Goal: Transaction & Acquisition: Purchase product/service

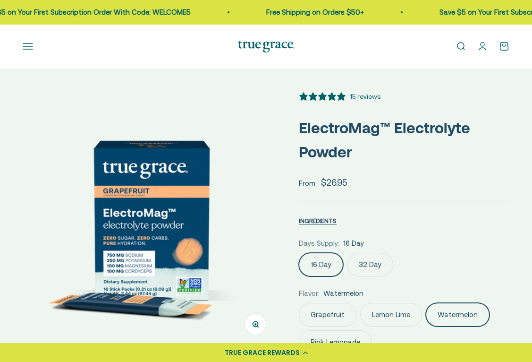
select select "3"
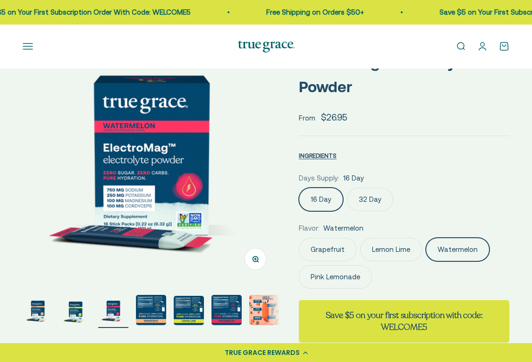
scroll to position [68, 0]
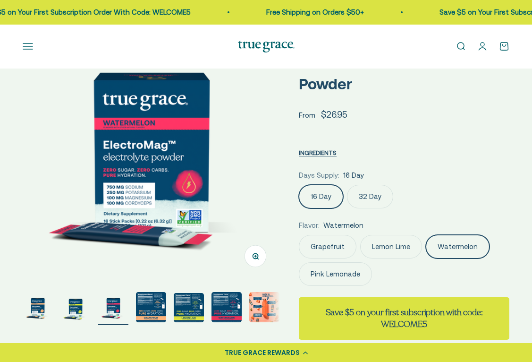
click at [149, 301] on img "Go to item 4" at bounding box center [151, 307] width 30 height 30
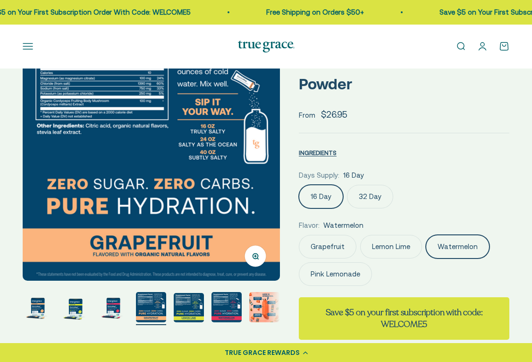
click at [183, 311] on img "Go to item 5" at bounding box center [189, 307] width 30 height 29
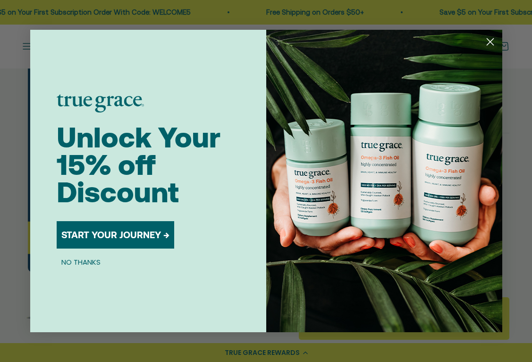
scroll to position [0, 1052]
click at [495, 34] on icon "Close dialog" at bounding box center [490, 42] width 17 height 17
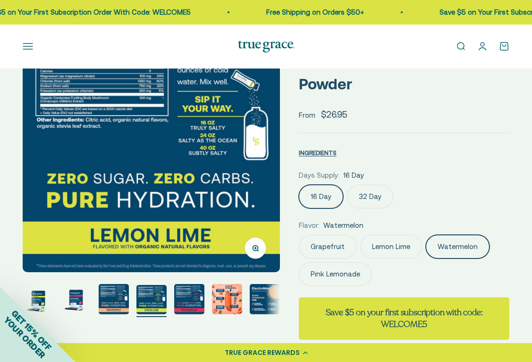
click at [219, 298] on img "Go to item 7" at bounding box center [227, 299] width 30 height 30
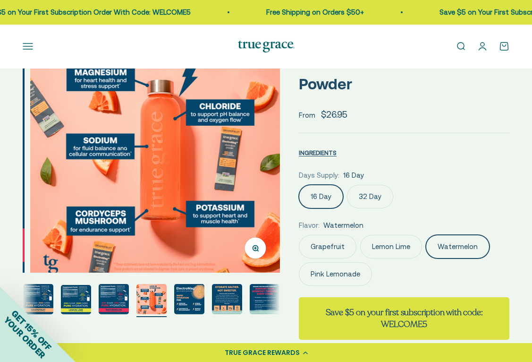
scroll to position [0, 1577]
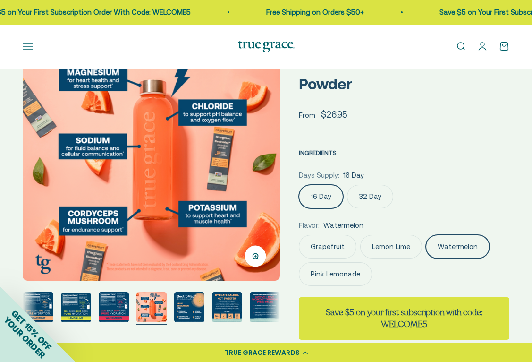
click at [254, 304] on img "Go to item 10" at bounding box center [265, 307] width 30 height 30
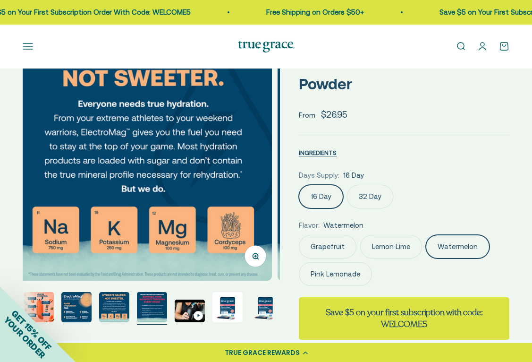
scroll to position [0, 226]
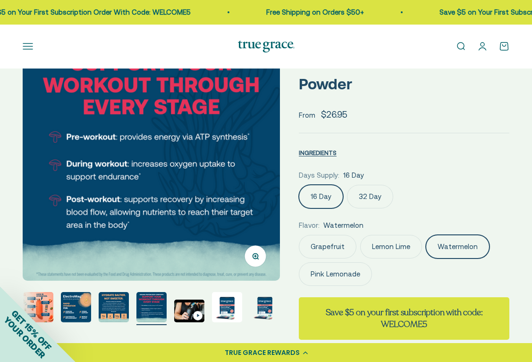
click at [231, 305] on img "Go to item 12" at bounding box center [227, 307] width 30 height 30
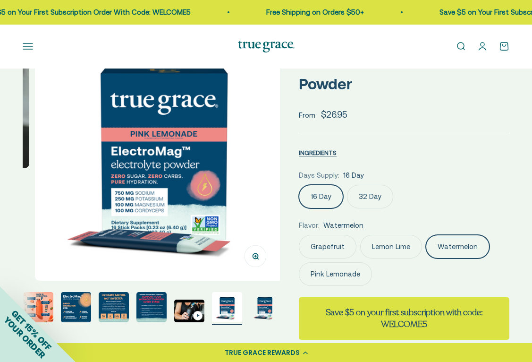
scroll to position [0, 2892]
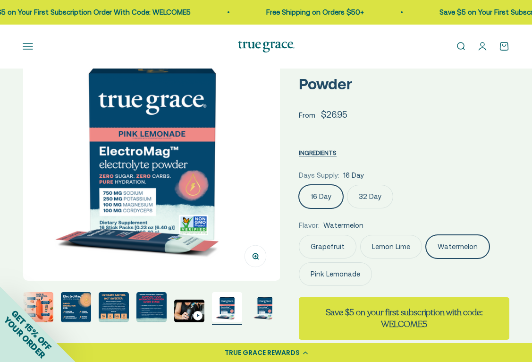
click at [103, 311] on img "Go to item 9" at bounding box center [114, 307] width 30 height 30
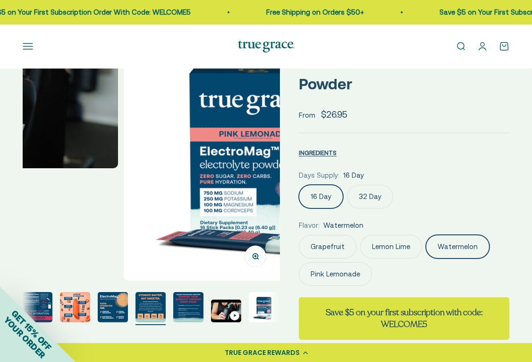
scroll to position [0, 188]
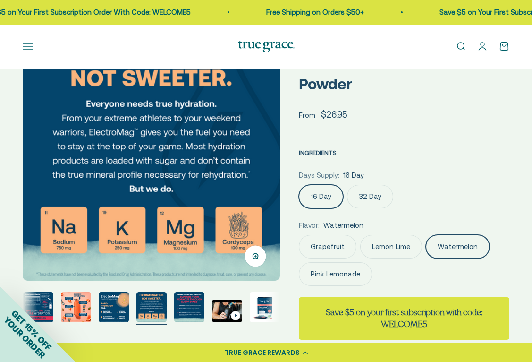
click at [84, 309] on img "Go to item 7" at bounding box center [76, 307] width 30 height 30
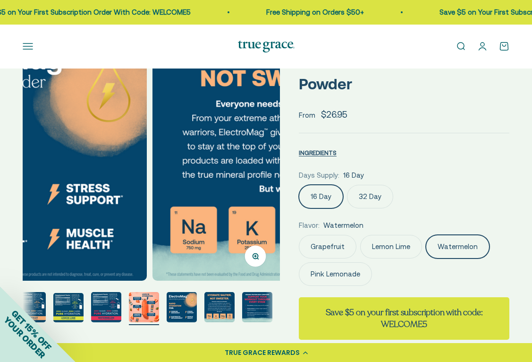
scroll to position [0, 0]
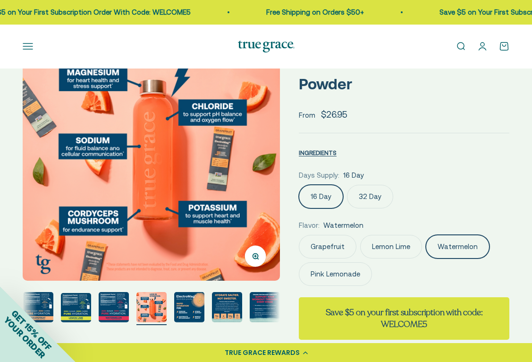
click at [54, 307] on div "GET 15% OFF YOUR ORDER" at bounding box center [38, 324] width 76 height 76
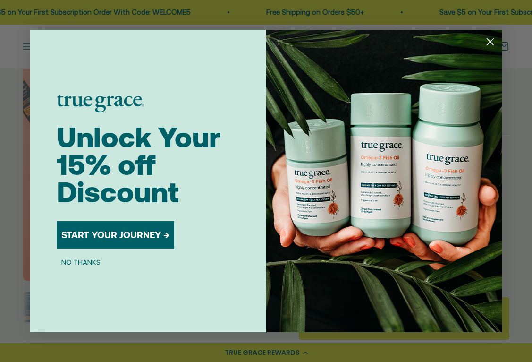
click at [45, 307] on form "Unlock Your 15% off Discount START YOUR JOURNEY → NO THANKS Submit" at bounding box center [266, 181] width 472 height 302
click at [487, 38] on circle "Close dialog" at bounding box center [490, 42] width 16 height 16
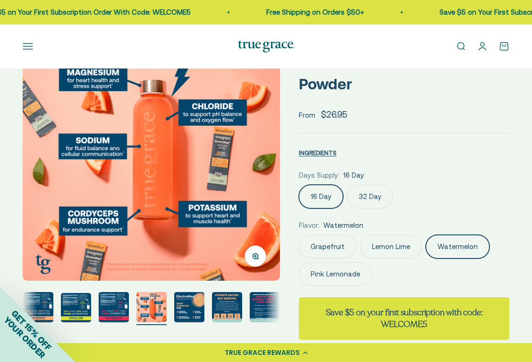
click at [37, 308] on div "GET 15% OFF YOUR ORDER" at bounding box center [38, 324] width 76 height 76
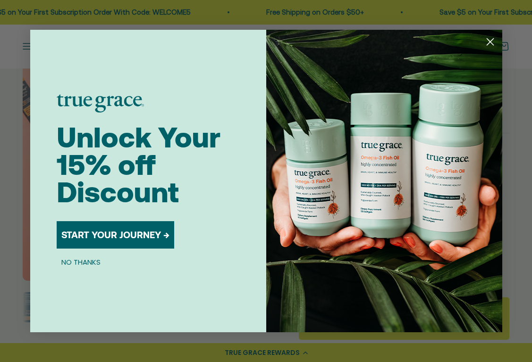
click at [38, 308] on form "Unlock Your 15% off Discount START YOUR JOURNEY → NO THANKS Submit" at bounding box center [266, 181] width 472 height 302
click at [493, 36] on circle "Close dialog" at bounding box center [490, 42] width 16 height 16
